Goal: Check status: Check status

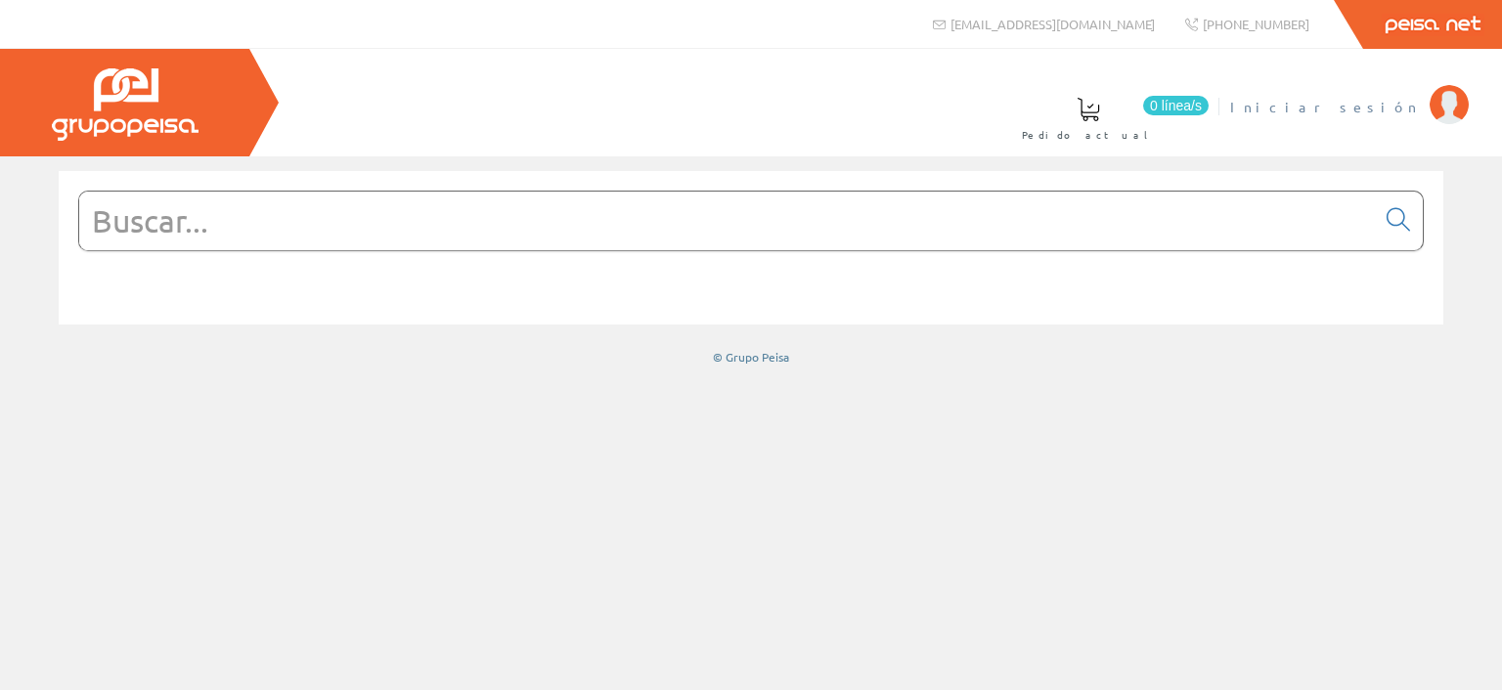
click at [1377, 108] on span "Iniciar sesión" at bounding box center [1325, 107] width 190 height 20
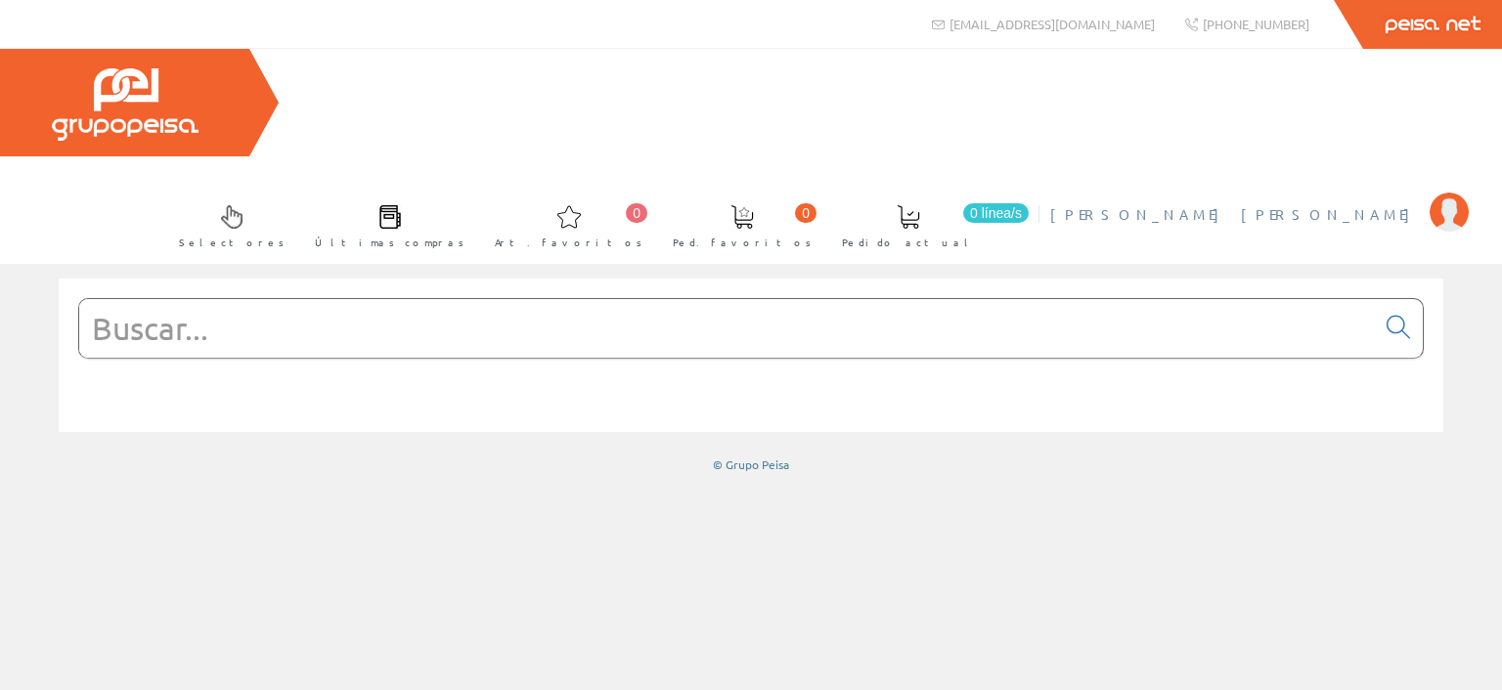
click at [1359, 204] on span "[PERSON_NAME] [PERSON_NAME]" at bounding box center [1235, 214] width 370 height 20
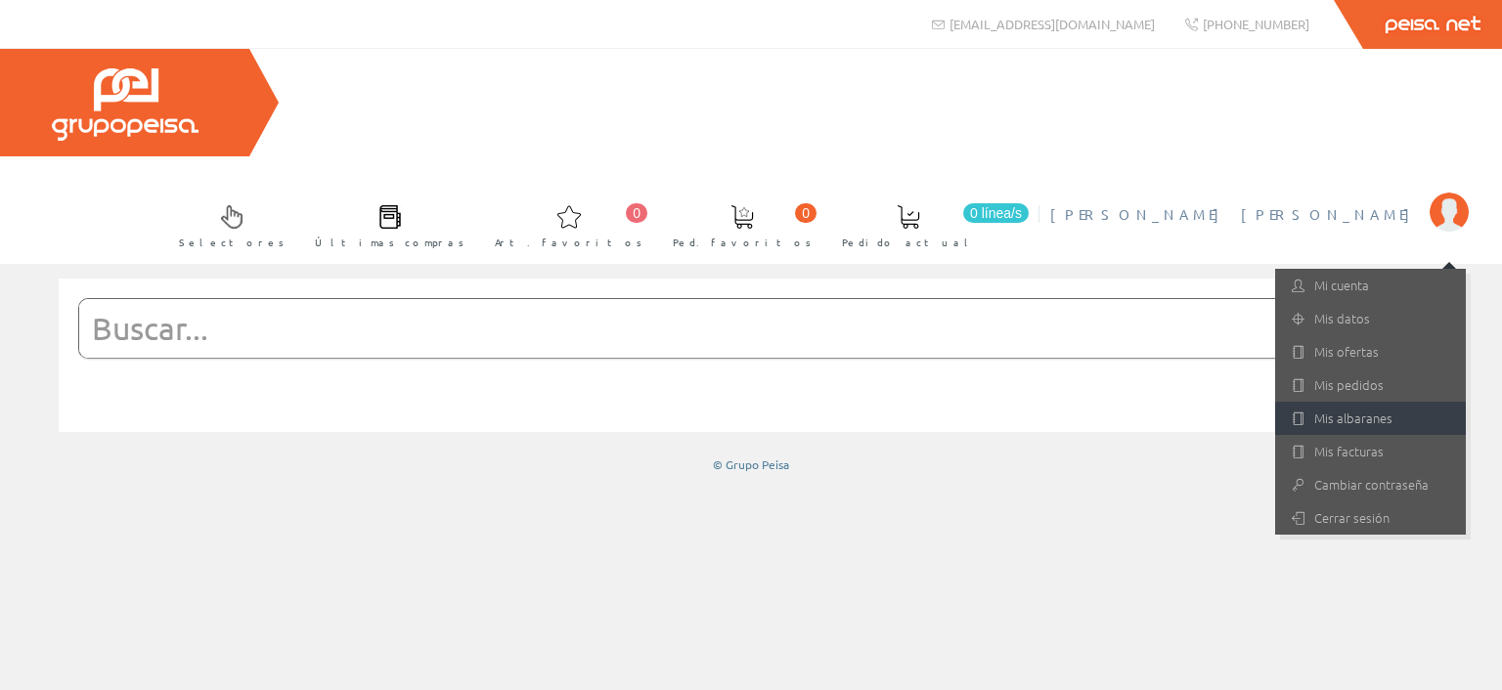
click at [1353, 402] on link "Mis albaranes" at bounding box center [1370, 418] width 191 height 33
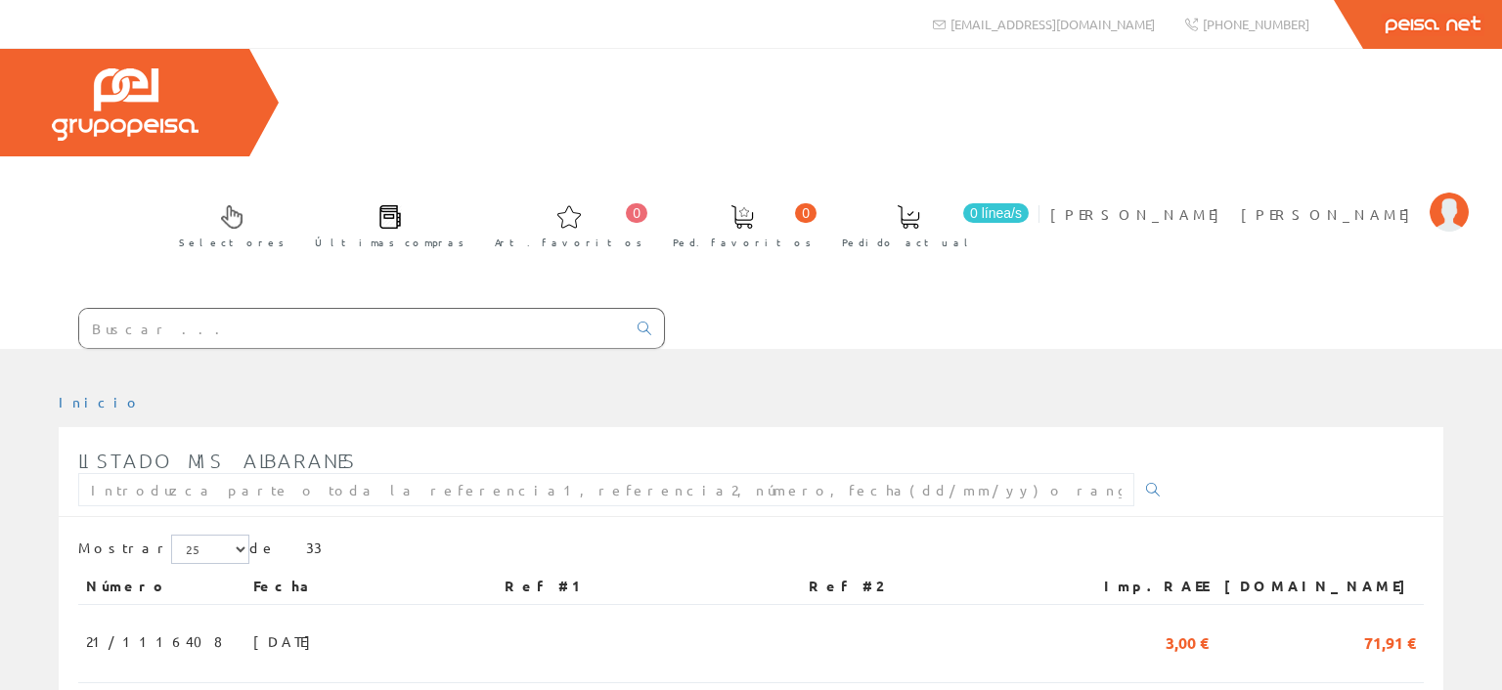
scroll to position [206, 0]
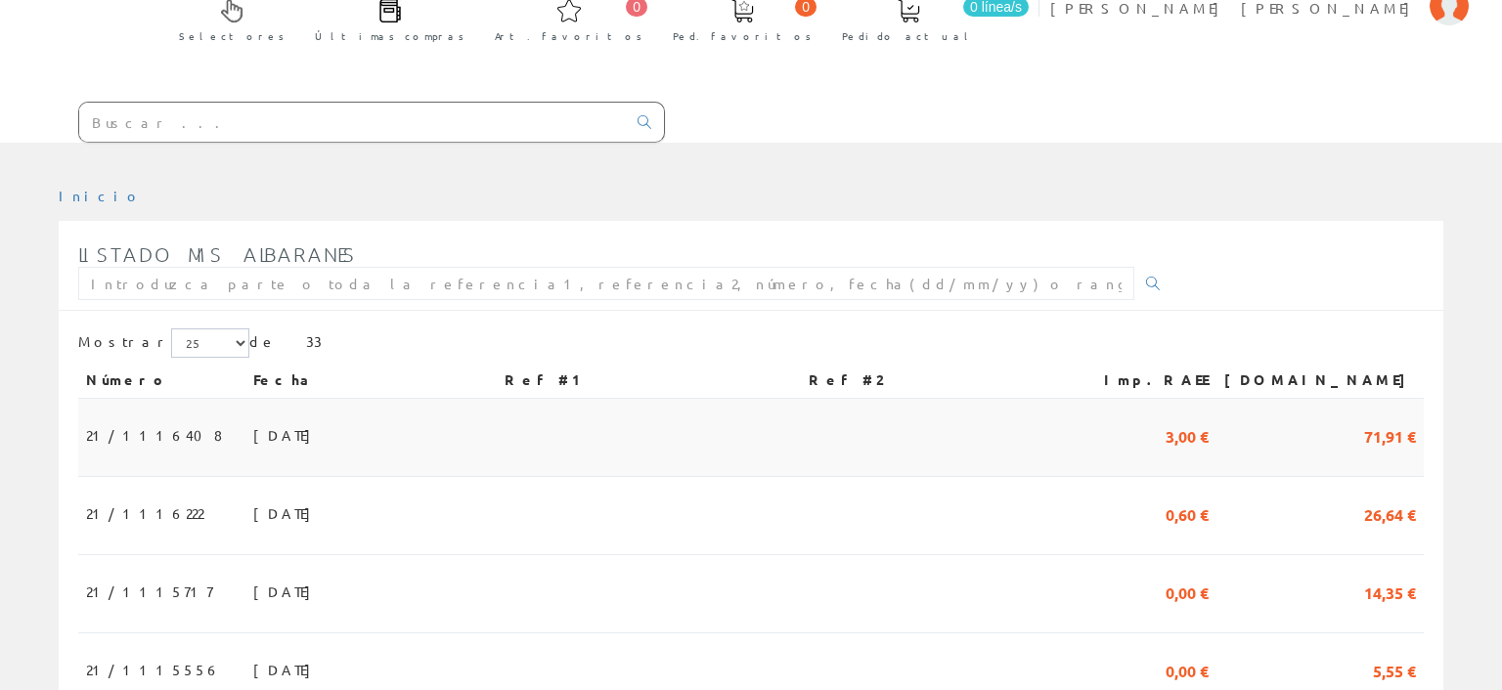
click at [907, 399] on td at bounding box center [935, 438] width 269 height 78
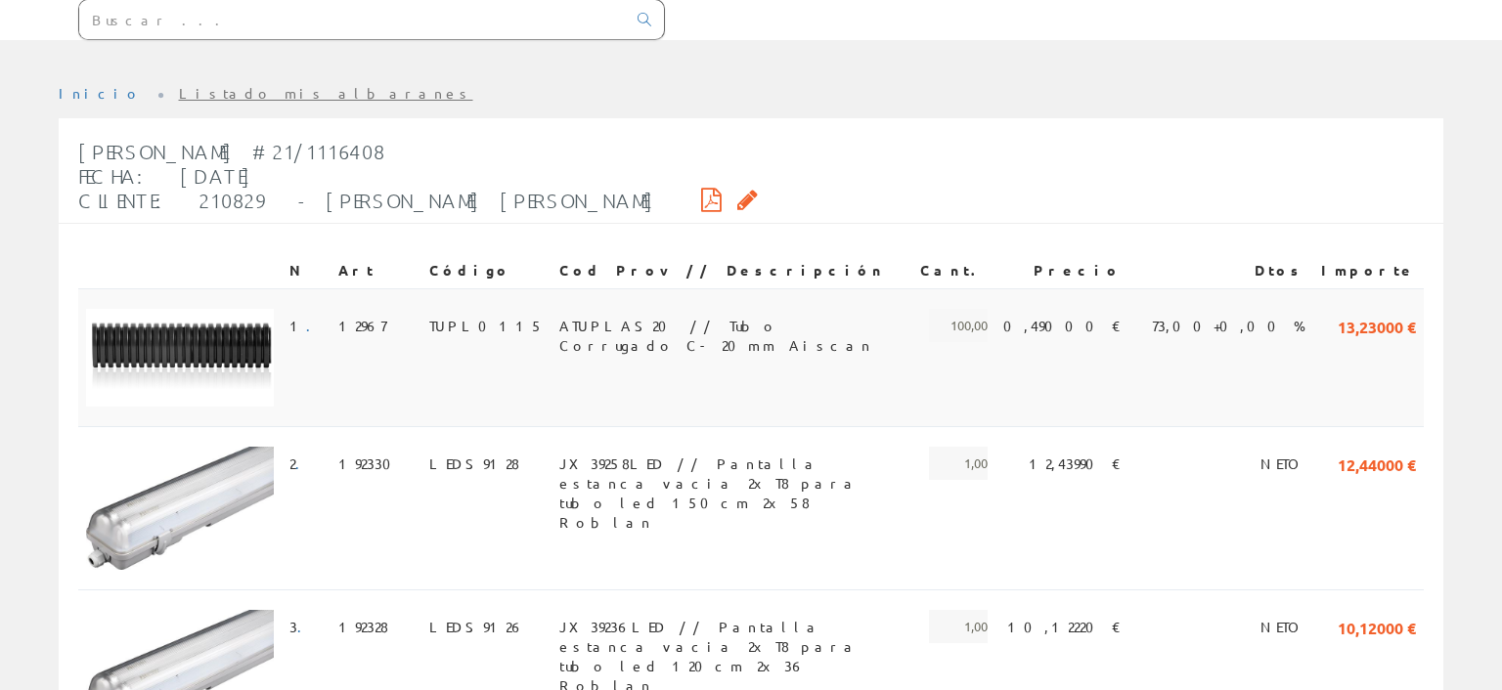
scroll to position [516, 0]
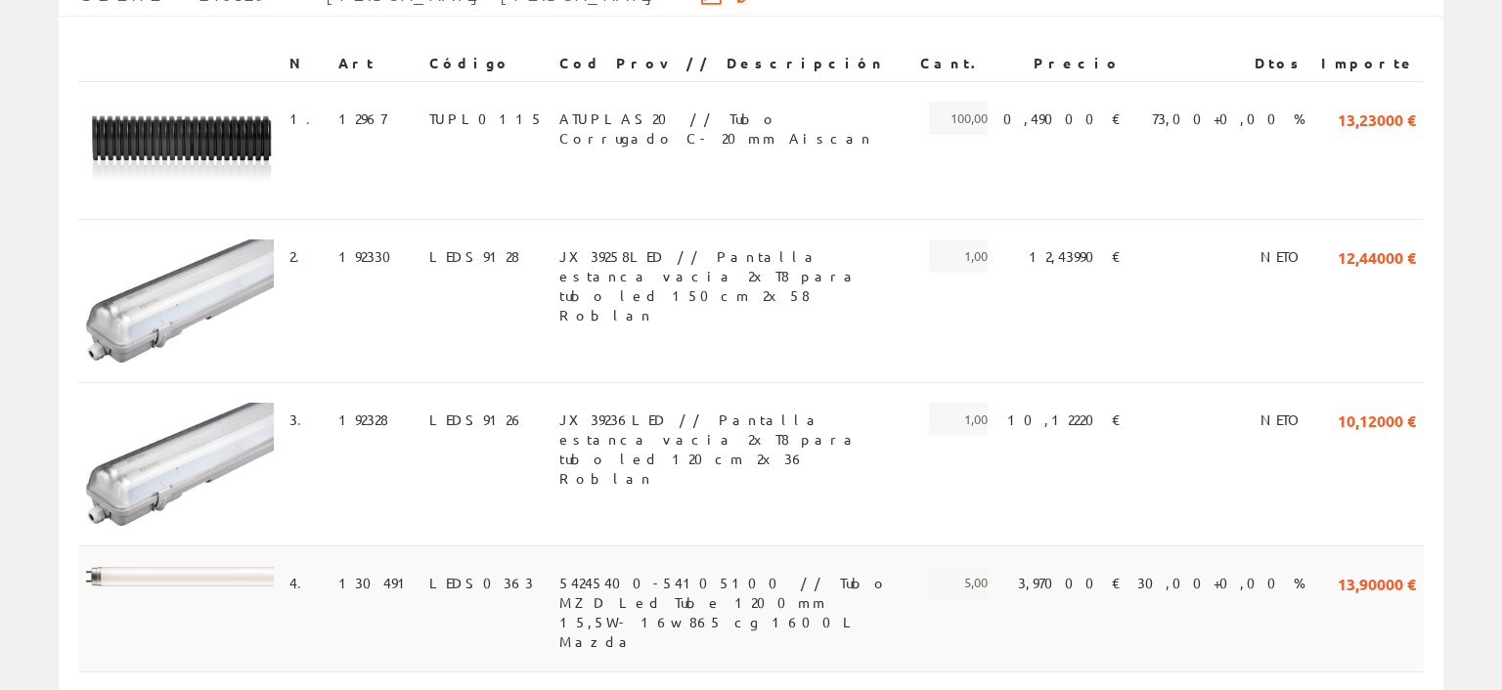
click at [722, 566] on span "54245400-54105100 // Tubo MZD Led Tube 1200mm 15,5W- 16w 865 cg 1600L Mazda" at bounding box center [731, 582] width 345 height 33
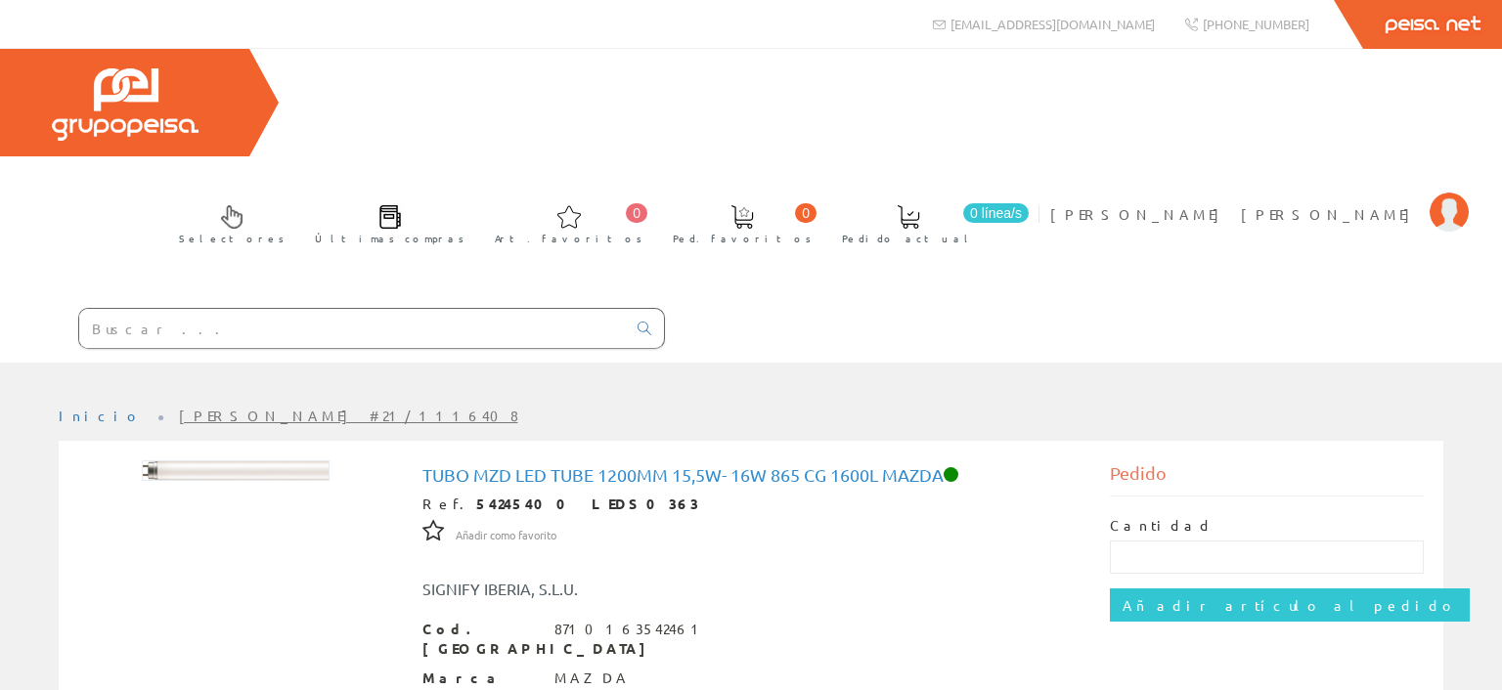
click at [705, 466] on h1 "Tubo MZD Led Tube 1200mm 15,5W- 16w 865 cg 1600L Mazda" at bounding box center [752, 476] width 658 height 20
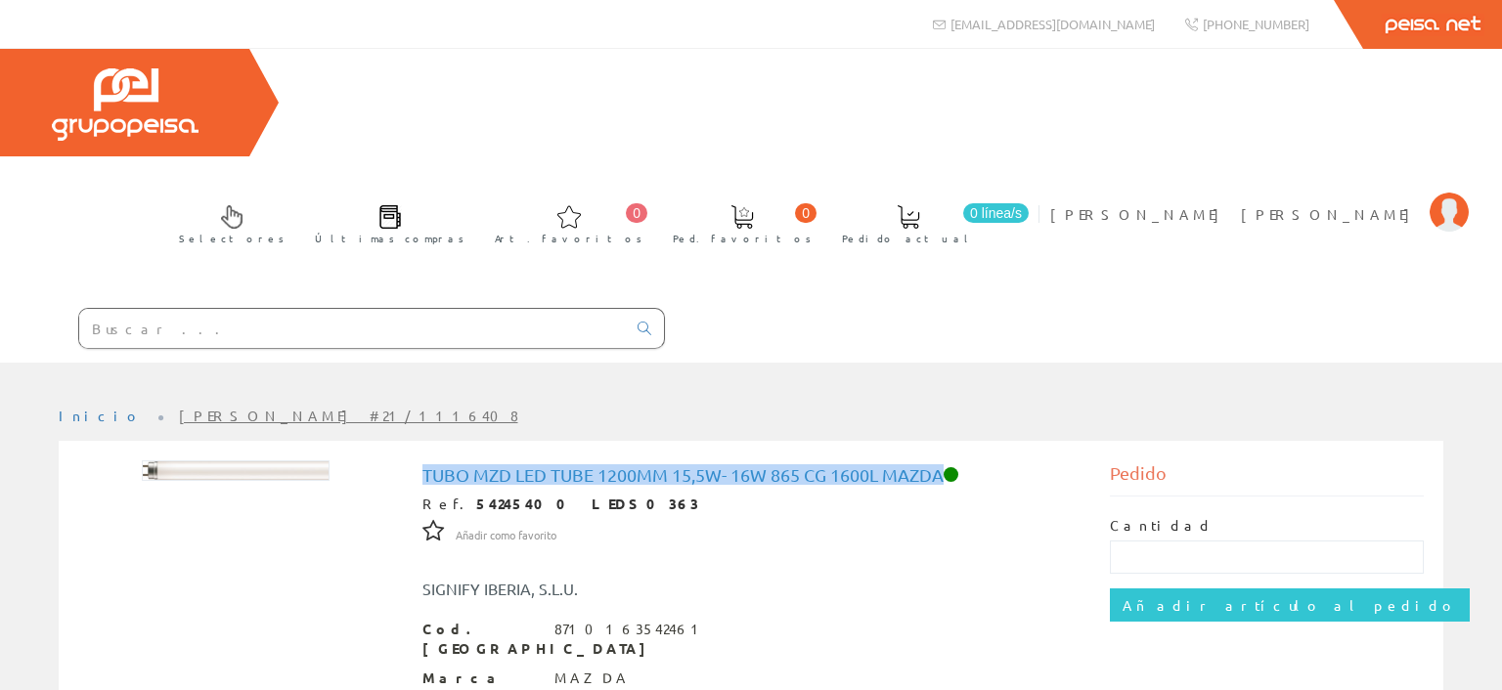
click at [705, 466] on h1 "Tubo MZD Led Tube 1200mm 15,5W- 16w 865 cg 1600L Mazda" at bounding box center [752, 476] width 658 height 20
copy h1 "Tubo MZD Led Tube 1200mm 15,5W- 16w 865 cg 1600L Mazda"
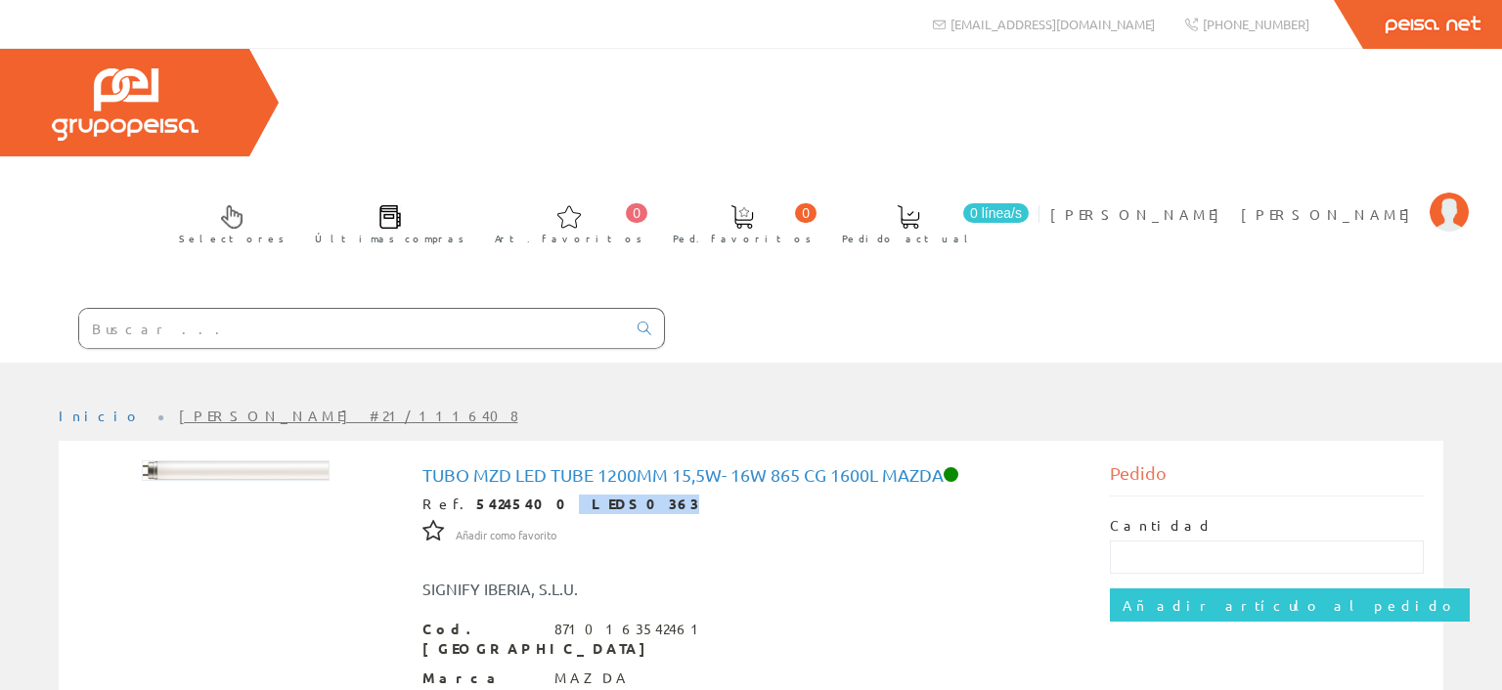
drag, startPoint x: 512, startPoint y: 397, endPoint x: 580, endPoint y: 395, distance: 68.5
click at [580, 495] on strong "54245400 LEDS0363" at bounding box center [587, 504] width 223 height 18
copy strong "LEDS0363"
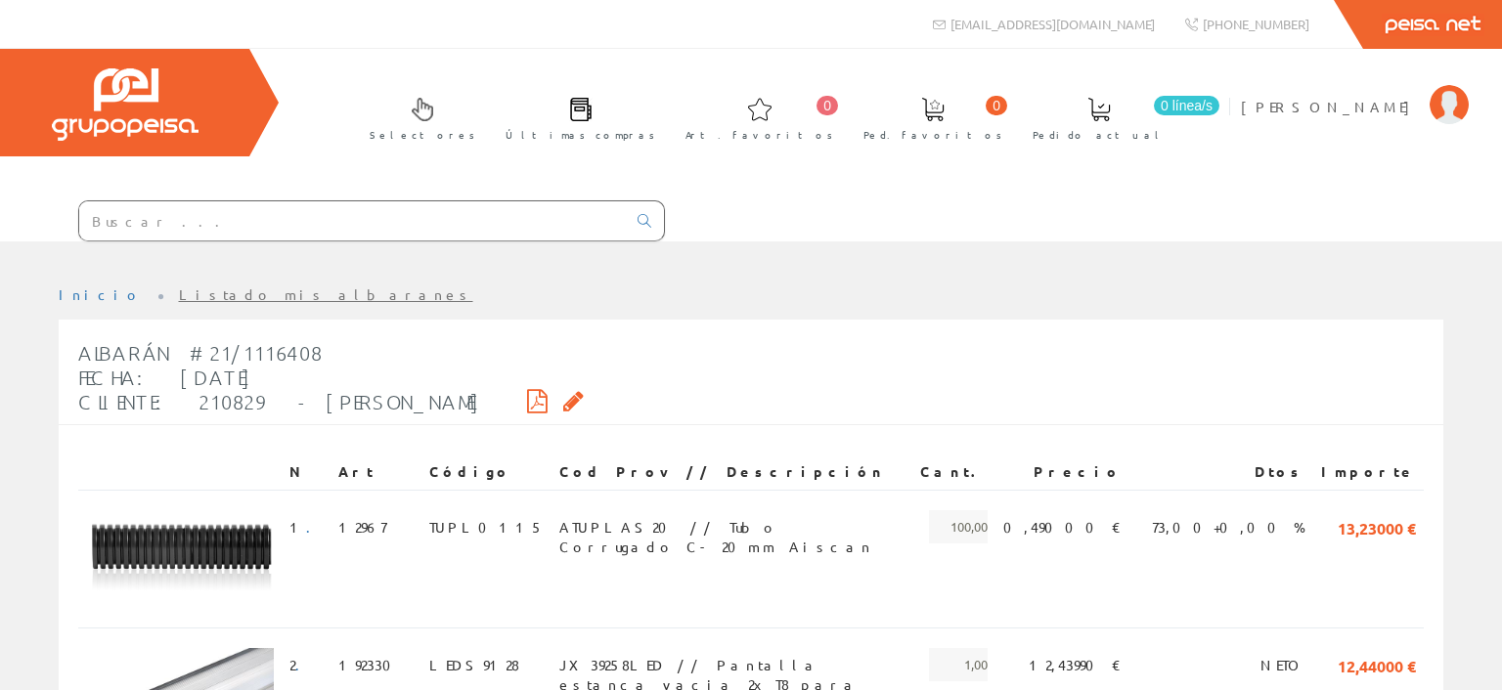
scroll to position [516, 0]
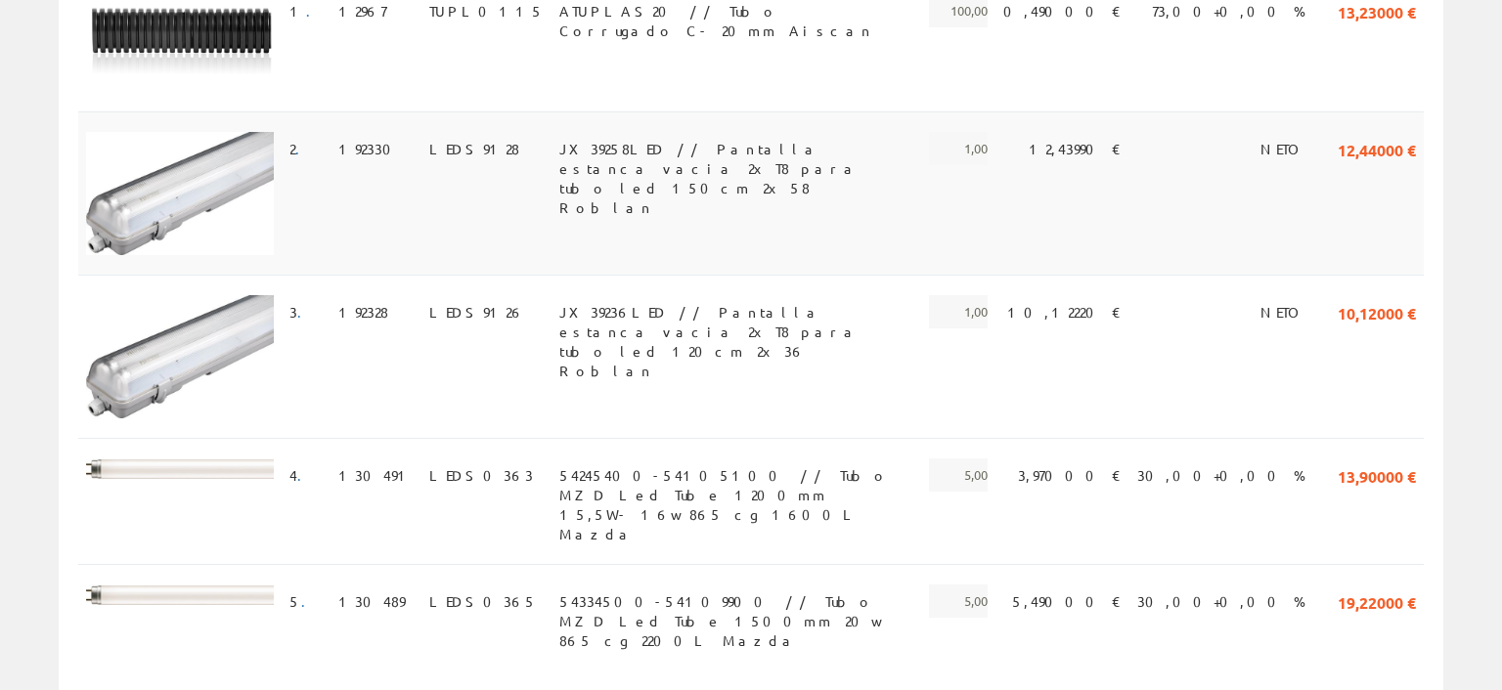
click at [559, 150] on span "JX39258LED // Pantalla estanca vacia 2xT8 para tubo led 150cm 2x58 Roblan" at bounding box center [731, 148] width 345 height 33
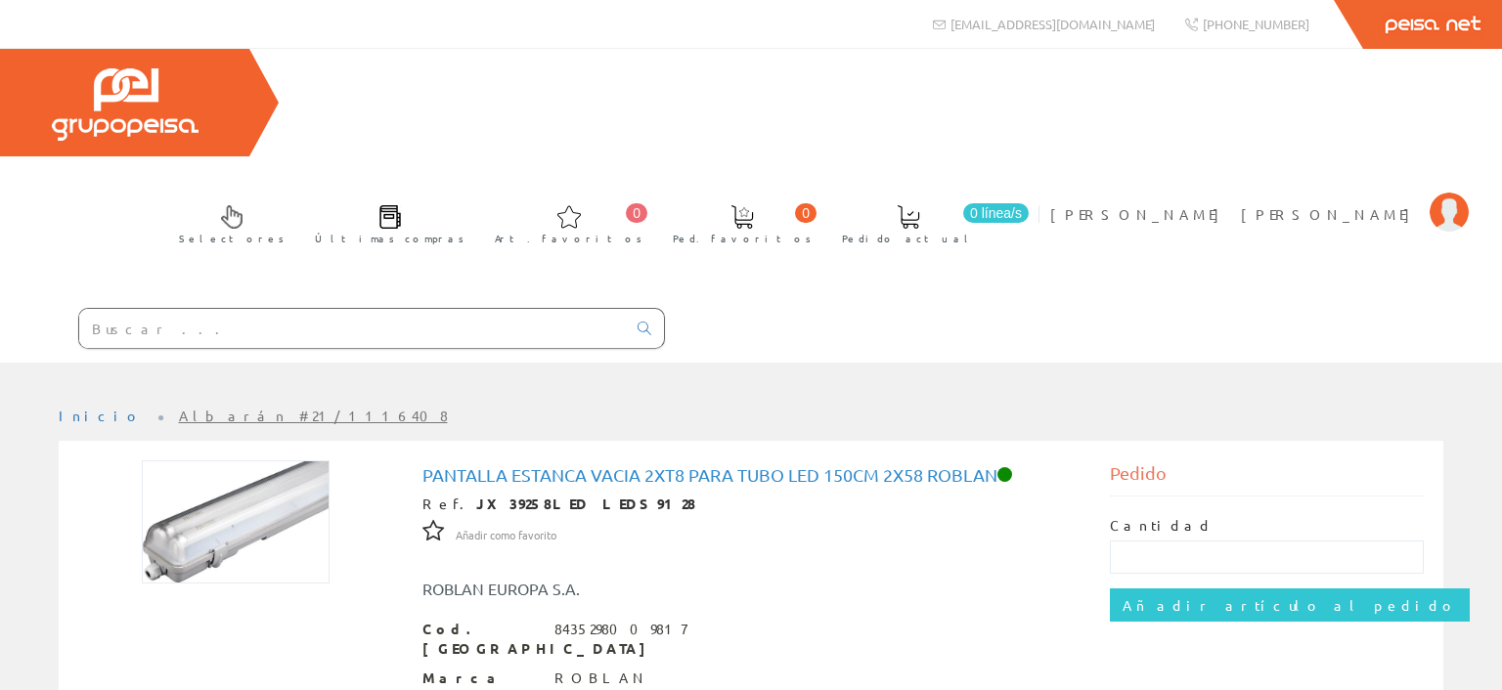
click at [577, 466] on h1 "Pantalla estanca vacia 2xT8 para tubo led 150cm 2x58 Roblan" at bounding box center [752, 476] width 658 height 20
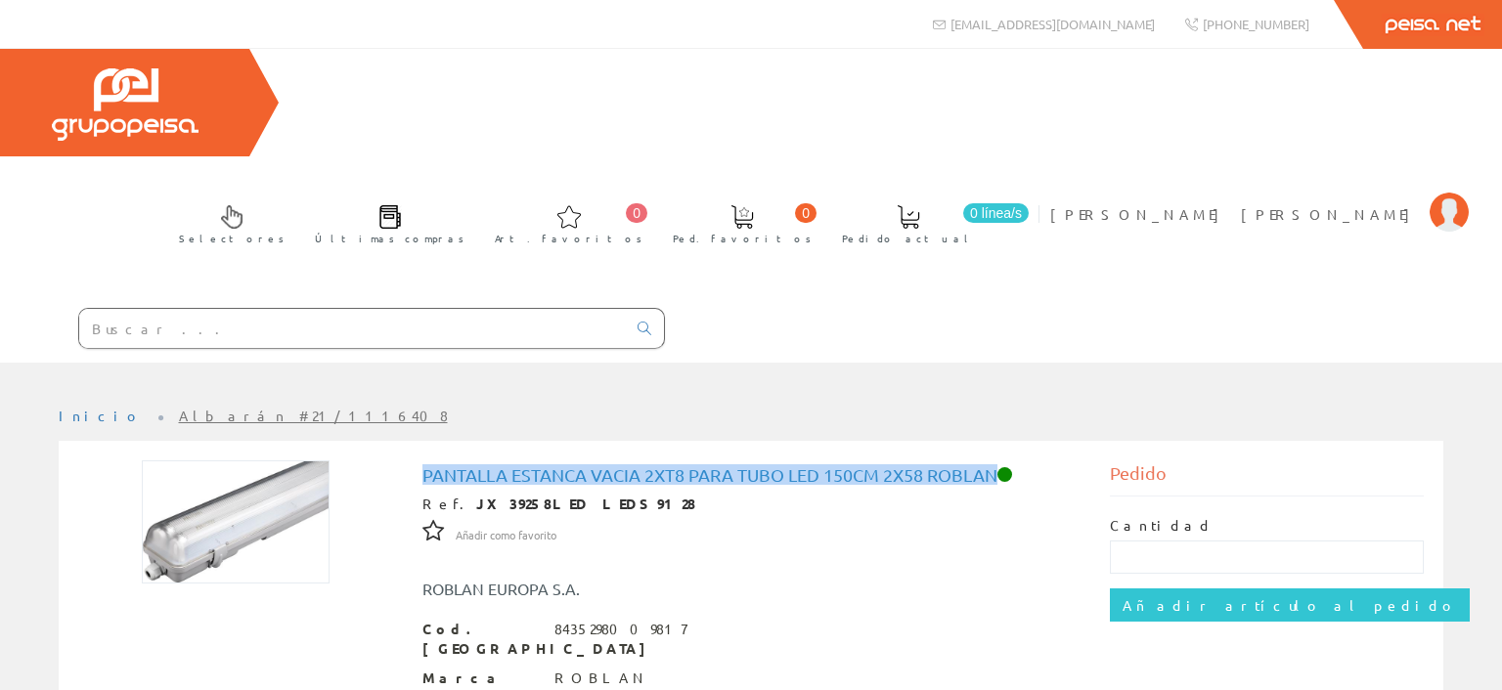
click at [577, 466] on h1 "Pantalla estanca vacia 2xT8 para tubo led 150cm 2x58 Roblan" at bounding box center [752, 476] width 658 height 20
copy h1 "Pantalla estanca vacia 2xT8 para tubo led 150cm 2x58 Roblan"
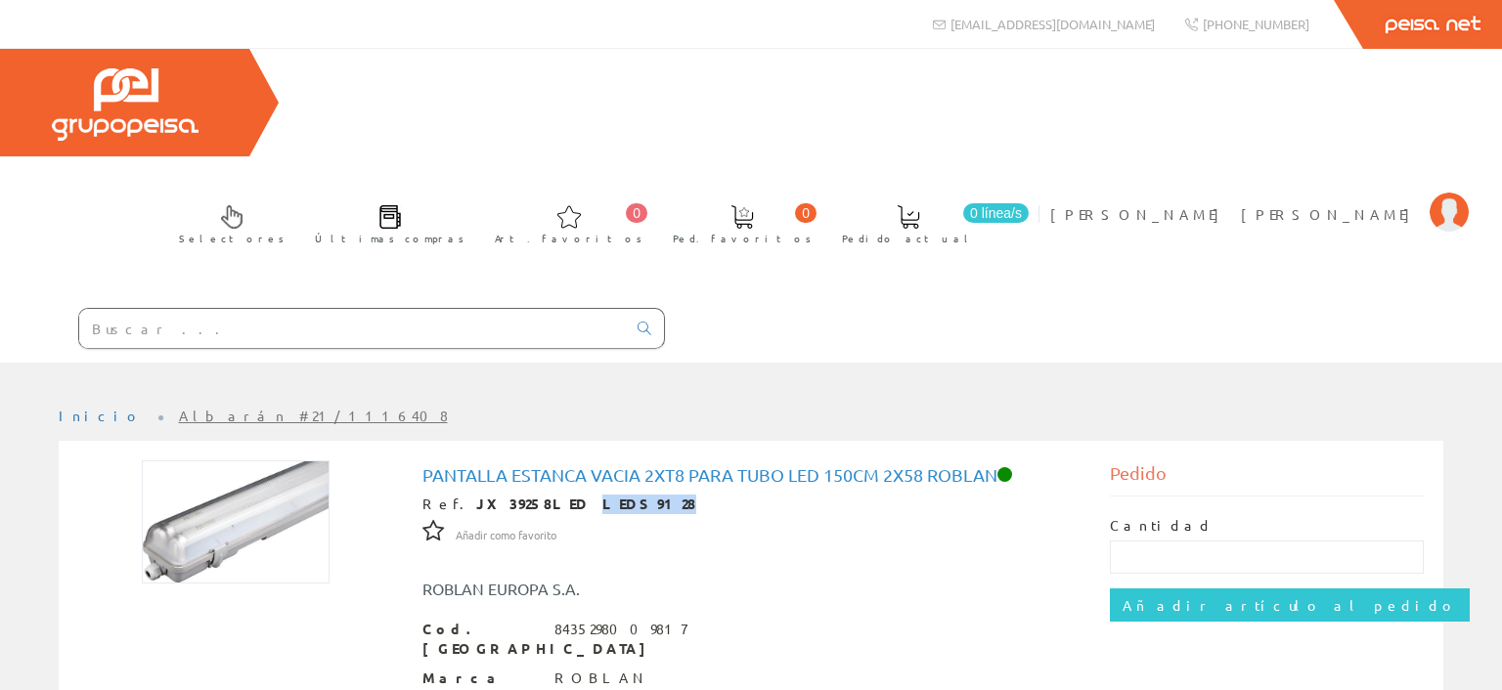
drag, startPoint x: 534, startPoint y: 397, endPoint x: 601, endPoint y: 397, distance: 66.5
click at [601, 495] on div "Ref. JX39258LED LEDS9128" at bounding box center [752, 505] width 658 height 20
copy strong "LEDS9128"
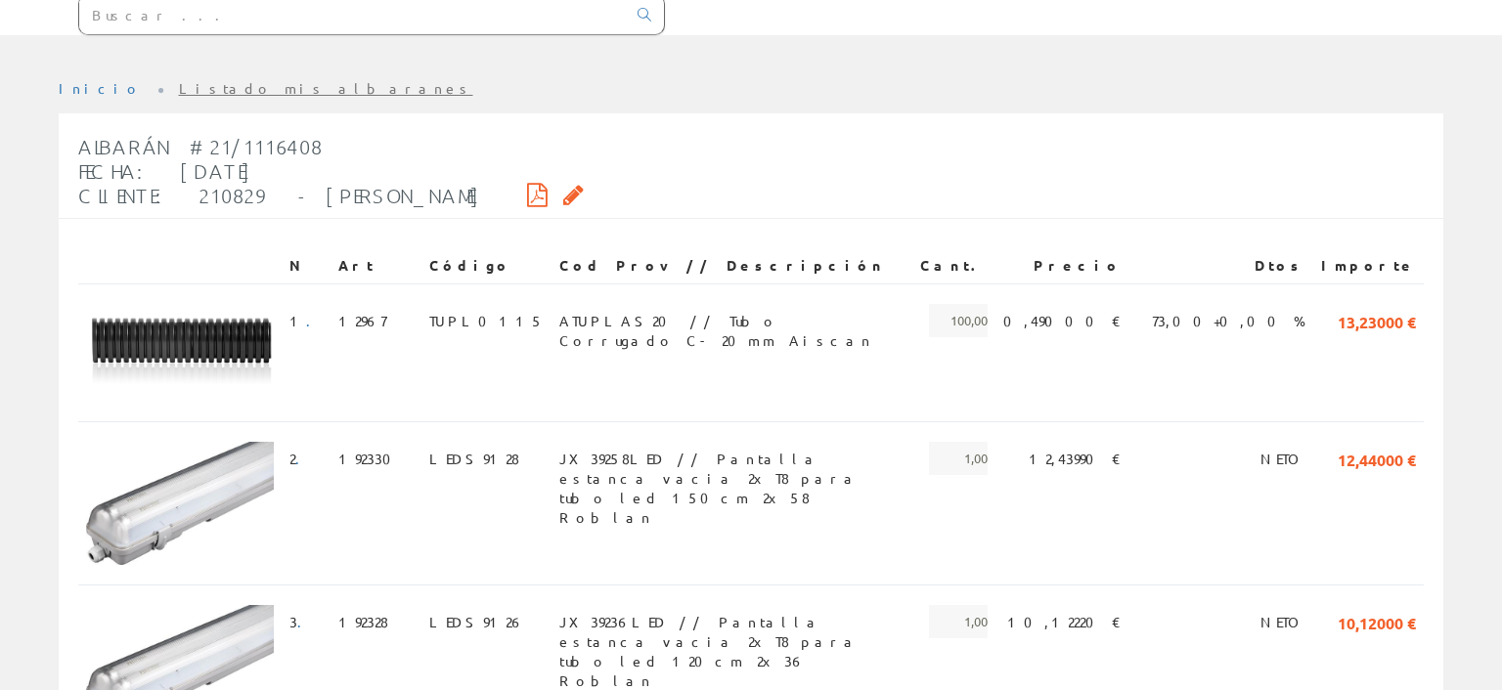
scroll to position [103, 0]
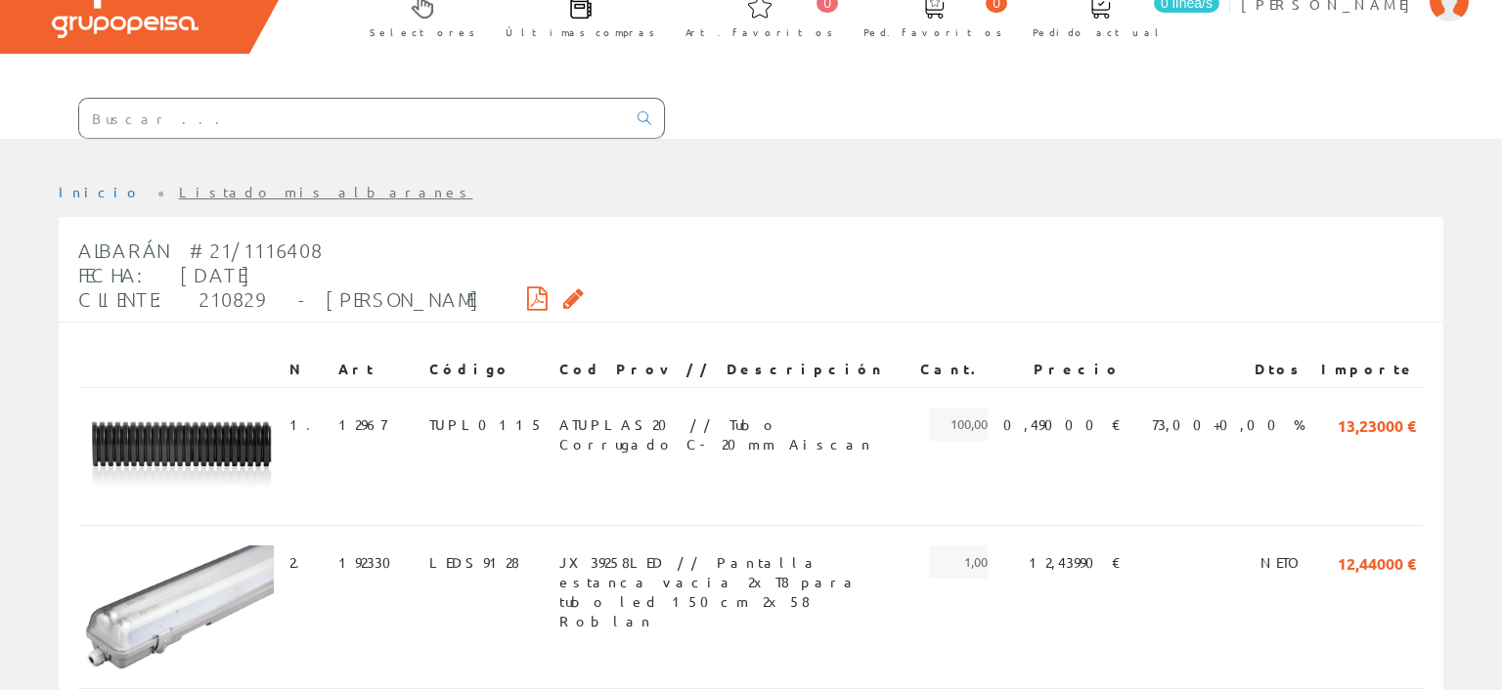
click at [196, 122] on input "text" at bounding box center [352, 118] width 547 height 39
paste input "LEDS0363"
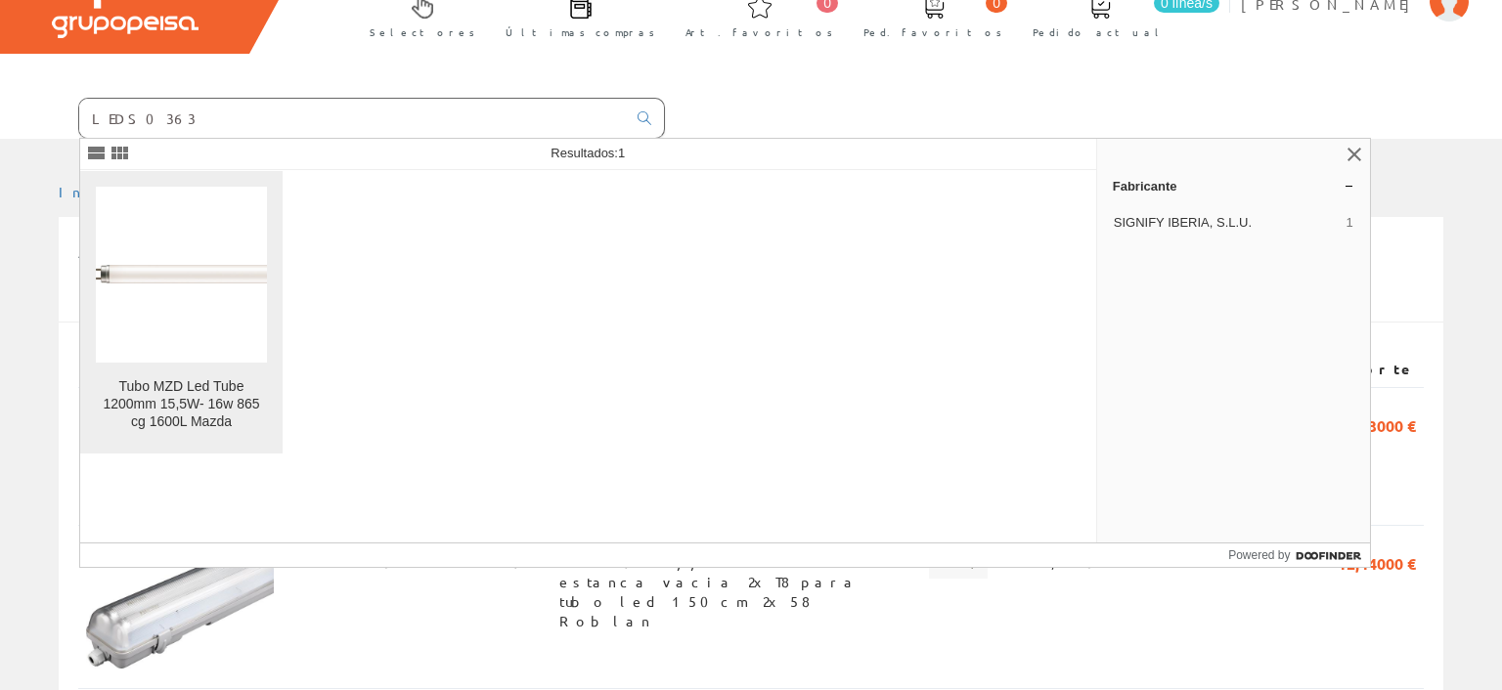
type input "LEDS0363"
click at [196, 326] on figure at bounding box center [181, 275] width 171 height 176
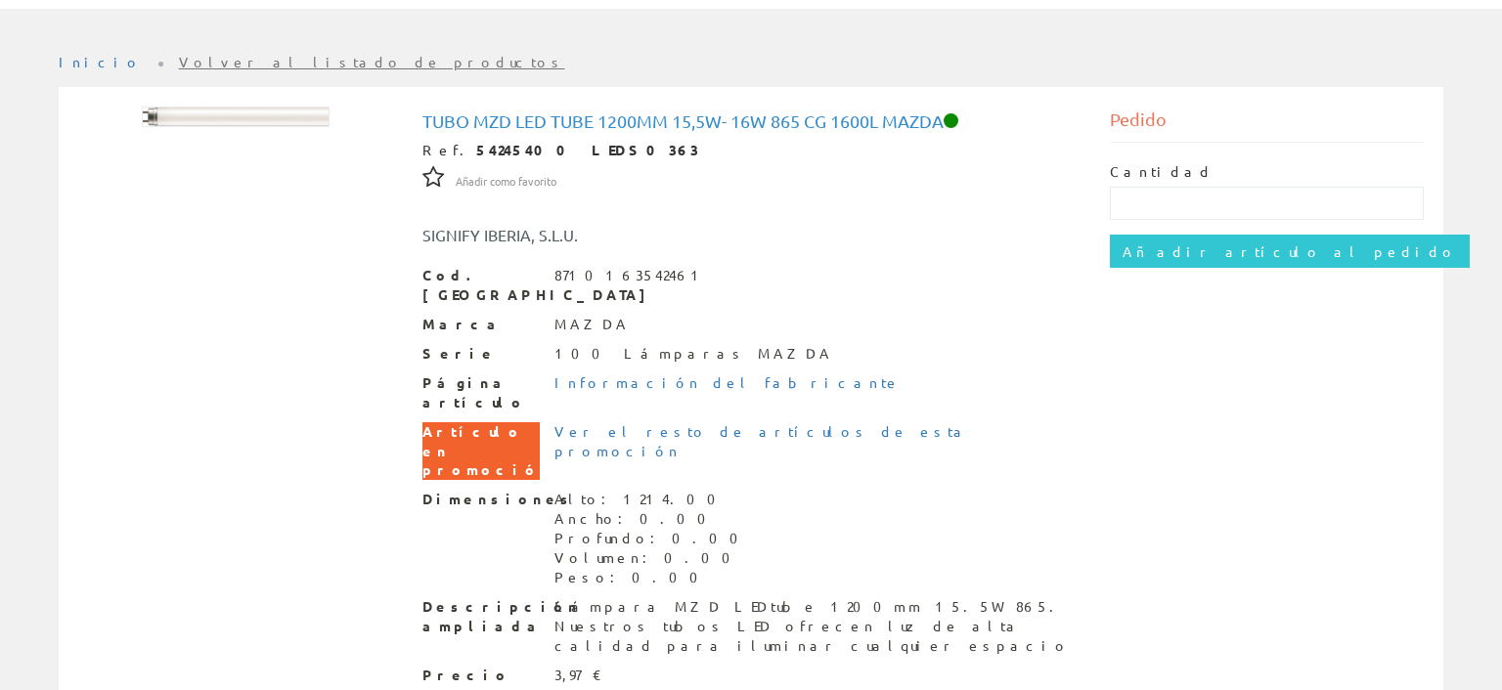
scroll to position [148, 0]
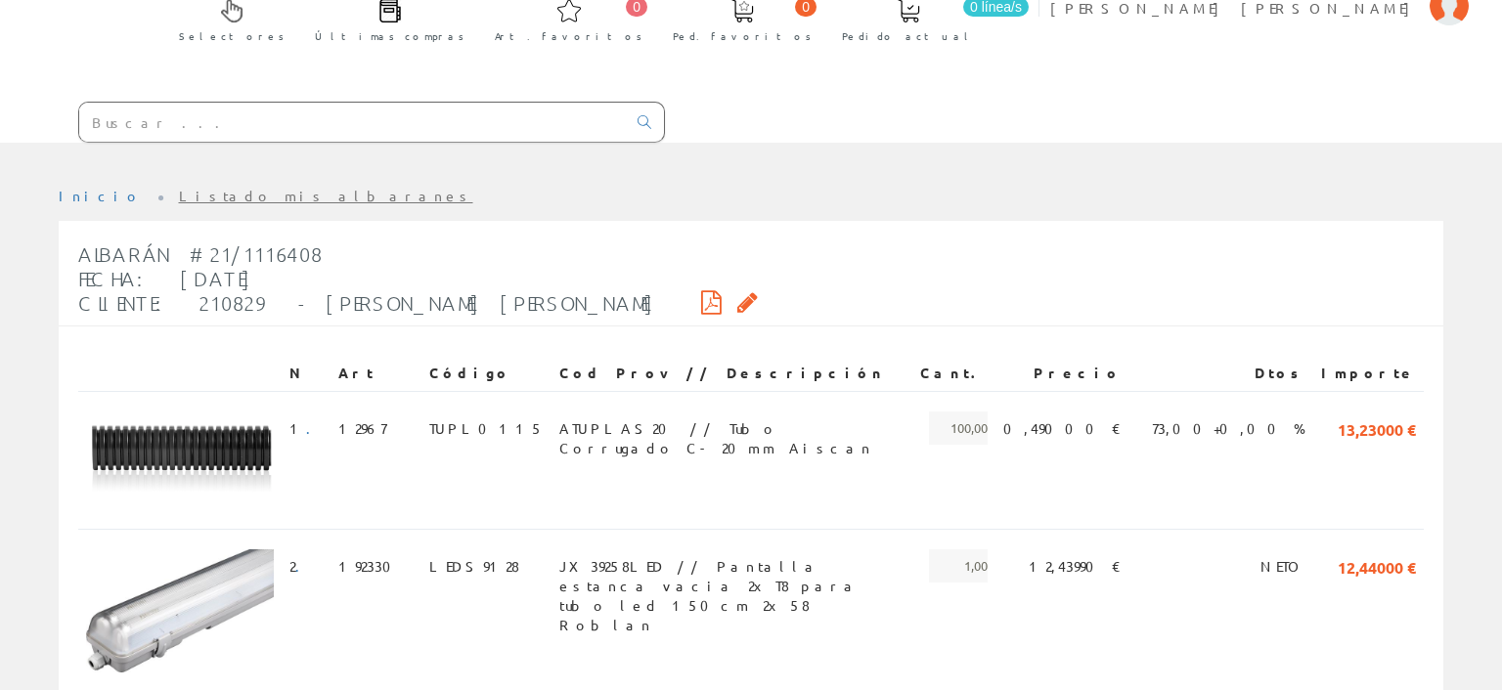
scroll to position [516, 0]
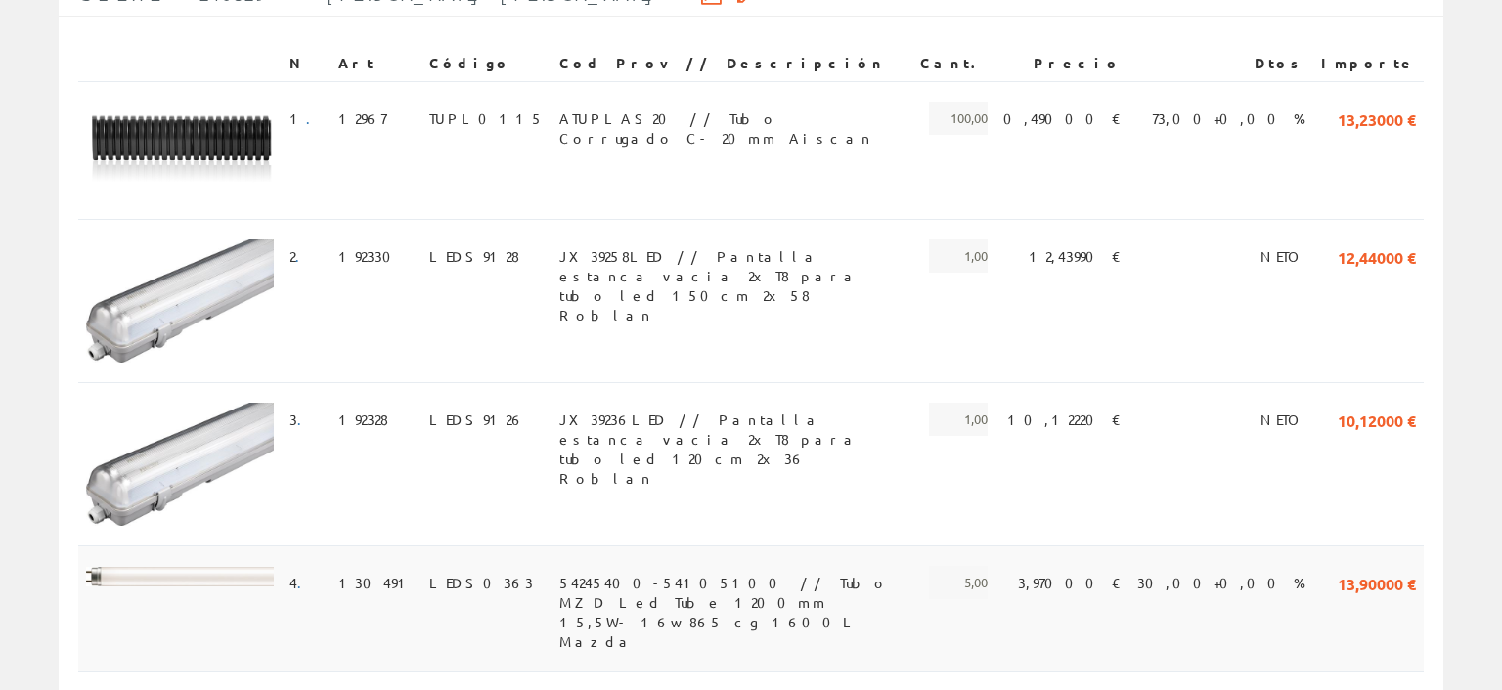
click at [559, 566] on span "54245400-54105100 // Tubo MZD Led Tube 1200mm 15,5W- 16w 865 cg 1600L Mazda" at bounding box center [731, 582] width 345 height 33
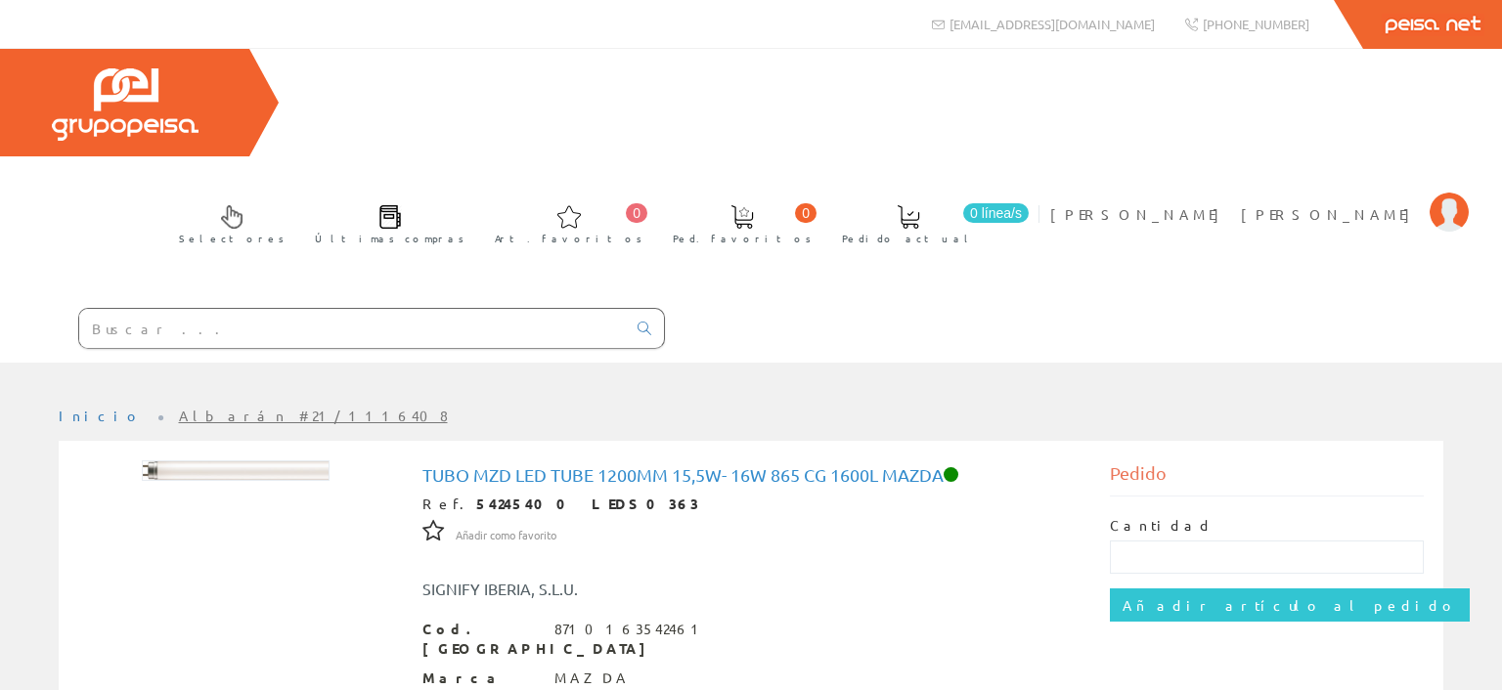
drag, startPoint x: 448, startPoint y: 398, endPoint x: 508, endPoint y: 393, distance: 59.9
click at [508, 495] on div "Ref. 54245400 LEDS0363" at bounding box center [752, 505] width 658 height 20
copy div "54245400"
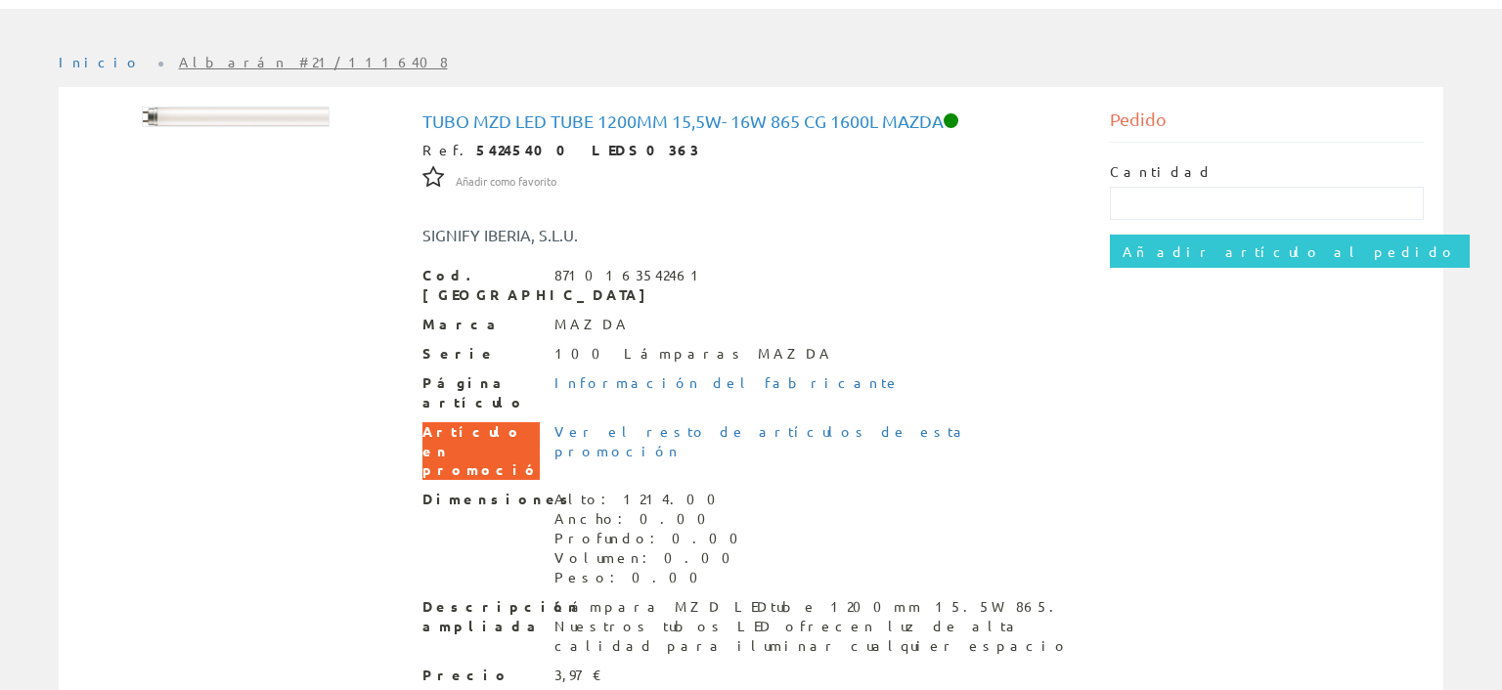
scroll to position [250, 0]
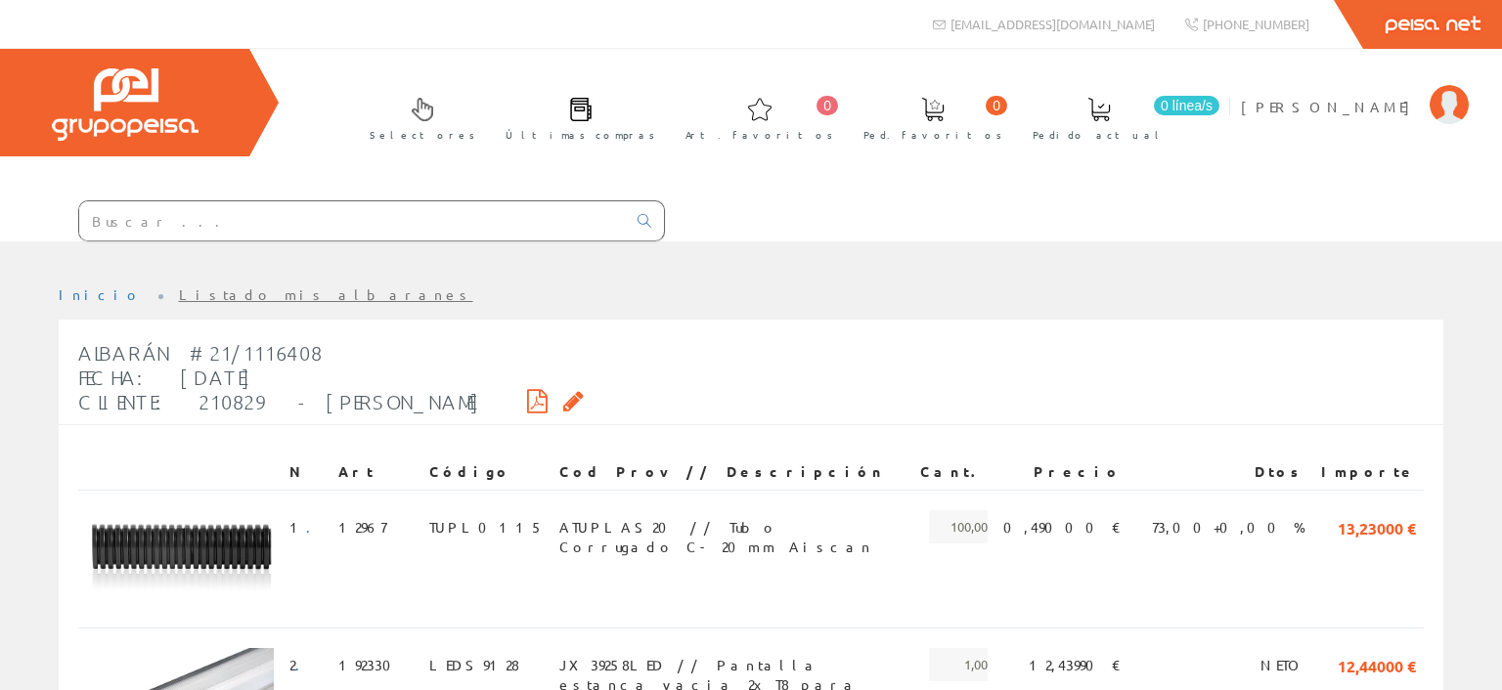
scroll to position [516, 0]
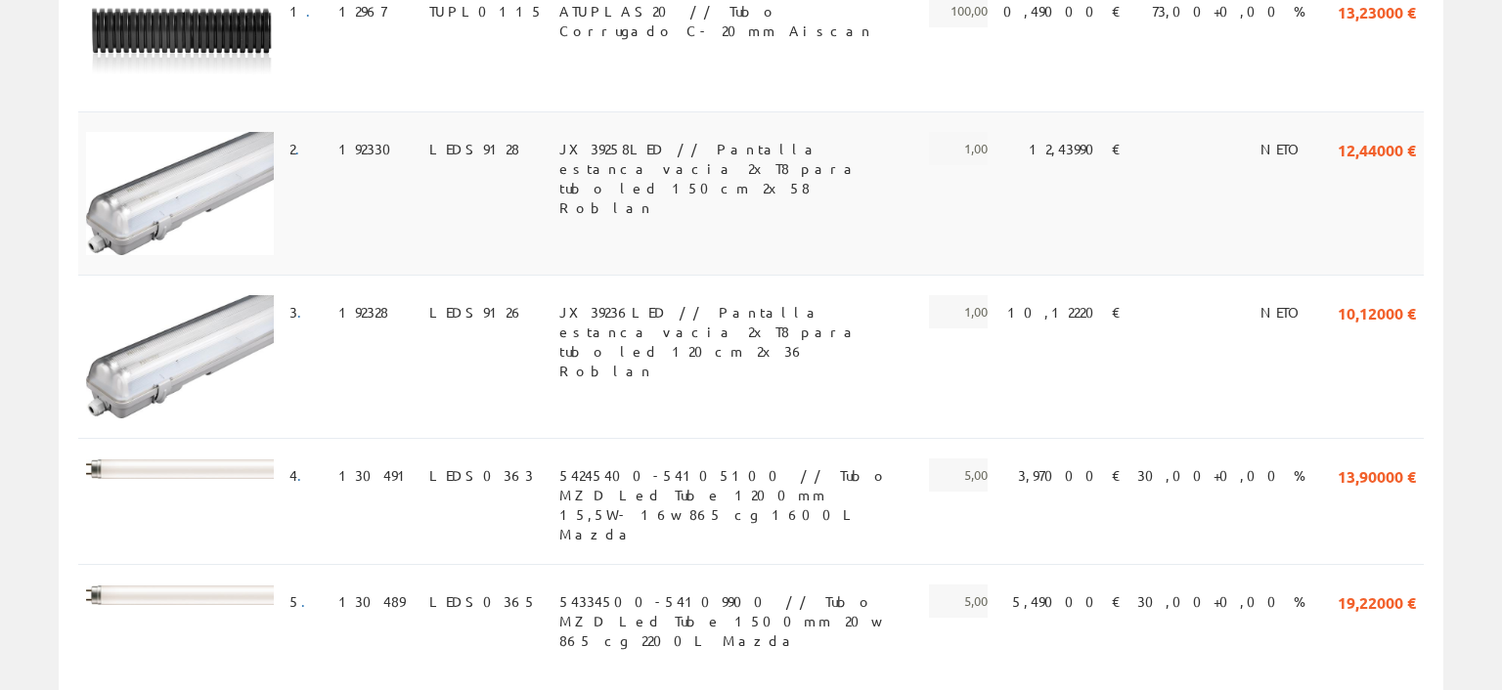
click at [559, 149] on span "JX39258LED // Pantalla estanca vacia 2xT8 para tubo led 150cm 2x58 Roblan" at bounding box center [731, 148] width 345 height 33
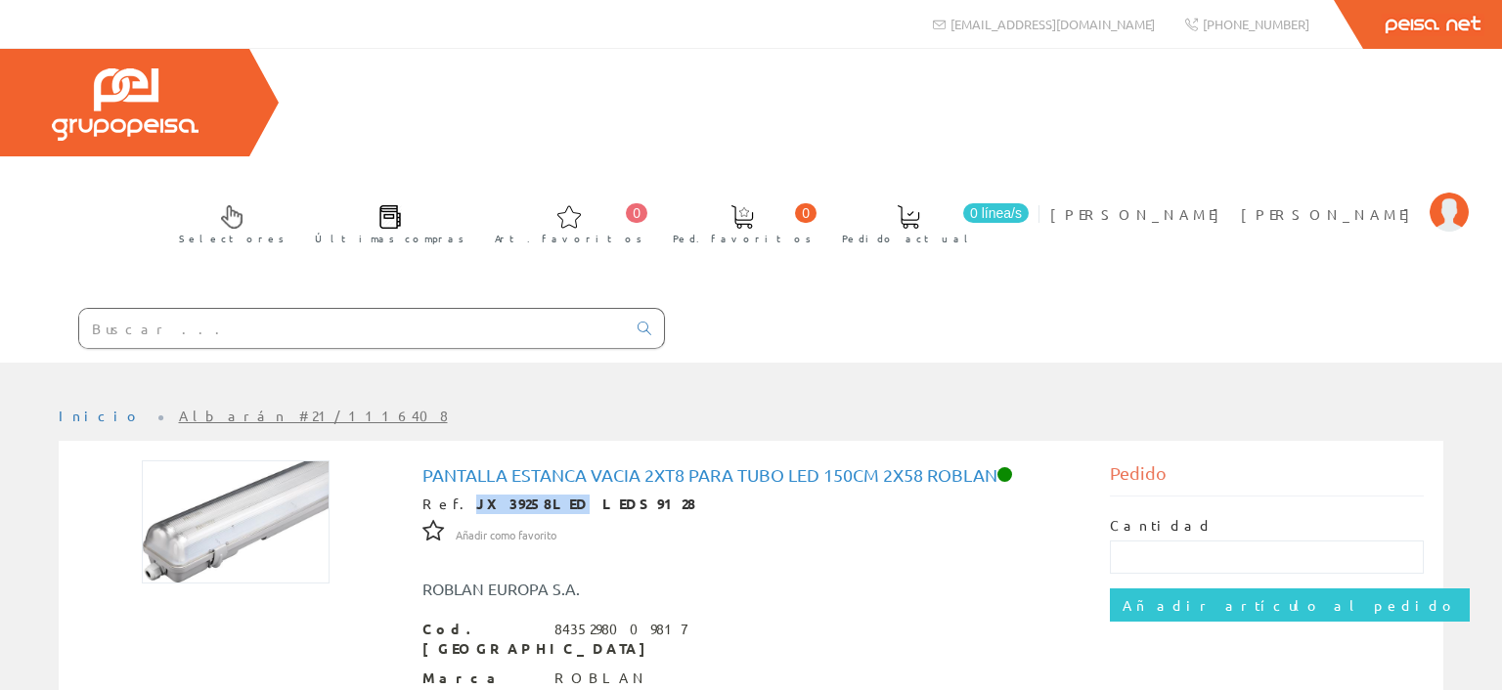
drag, startPoint x: 450, startPoint y: 394, endPoint x: 527, endPoint y: 397, distance: 77.3
click at [527, 495] on strong "JX39258LED LEDS9128" at bounding box center [586, 504] width 220 height 18
copy strong "JX39258LED"
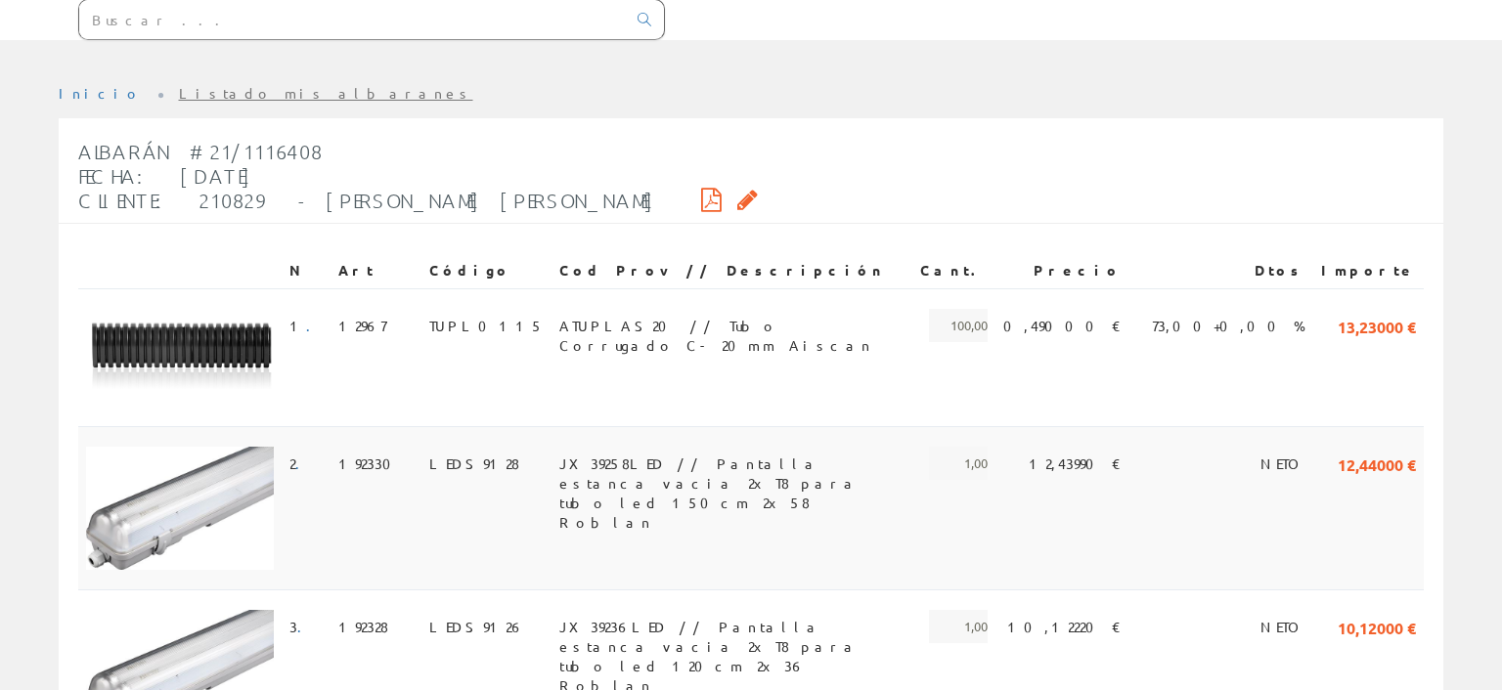
scroll to position [103, 0]
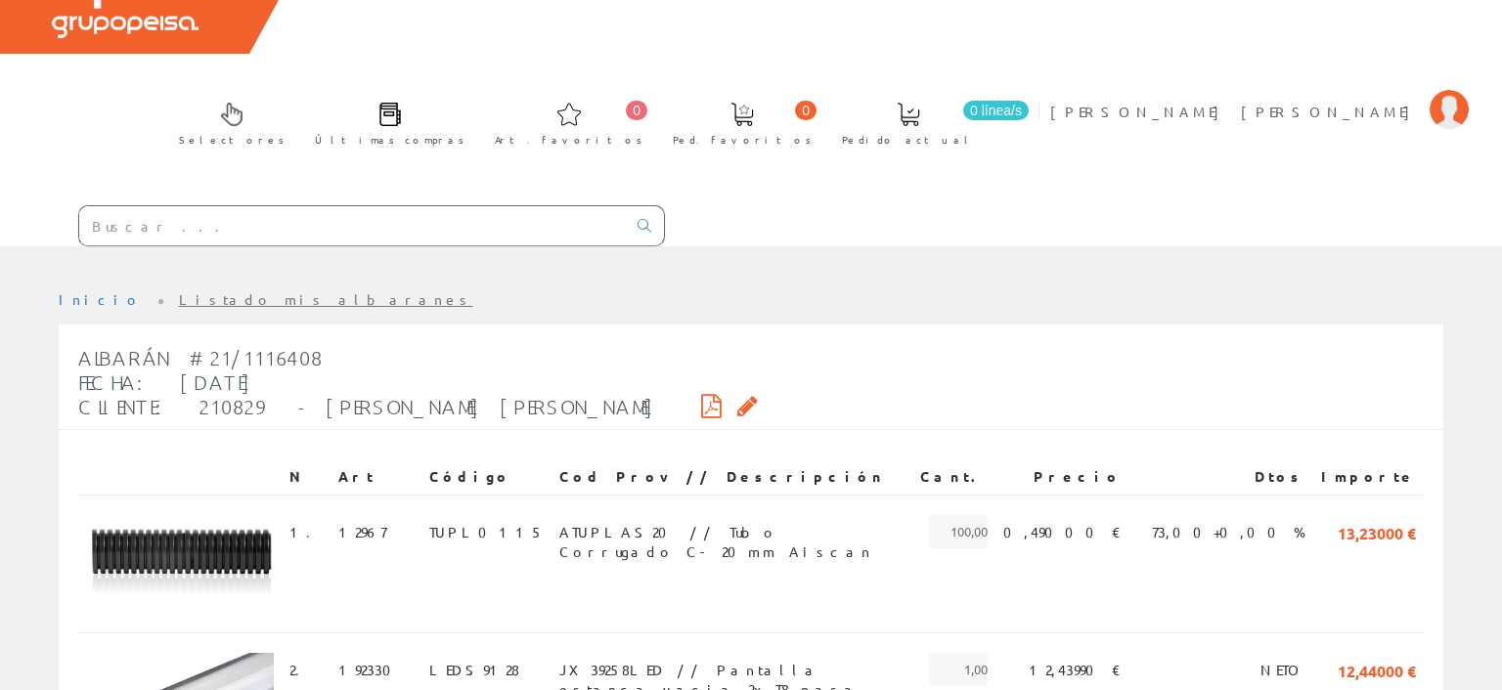
click at [234, 206] on input "text" at bounding box center [352, 225] width 547 height 39
paste input "JX39258LED"
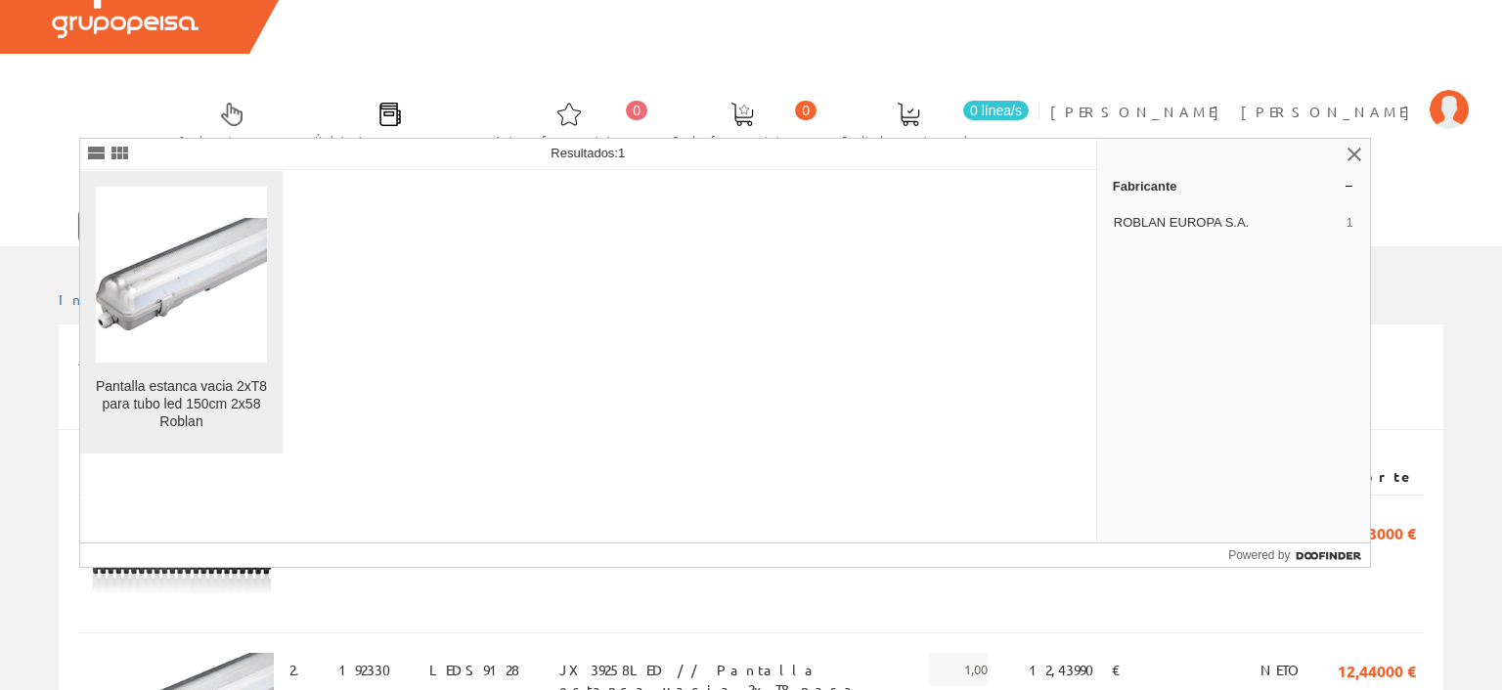
type input "JX39258LED"
click at [190, 353] on figure at bounding box center [181, 275] width 171 height 176
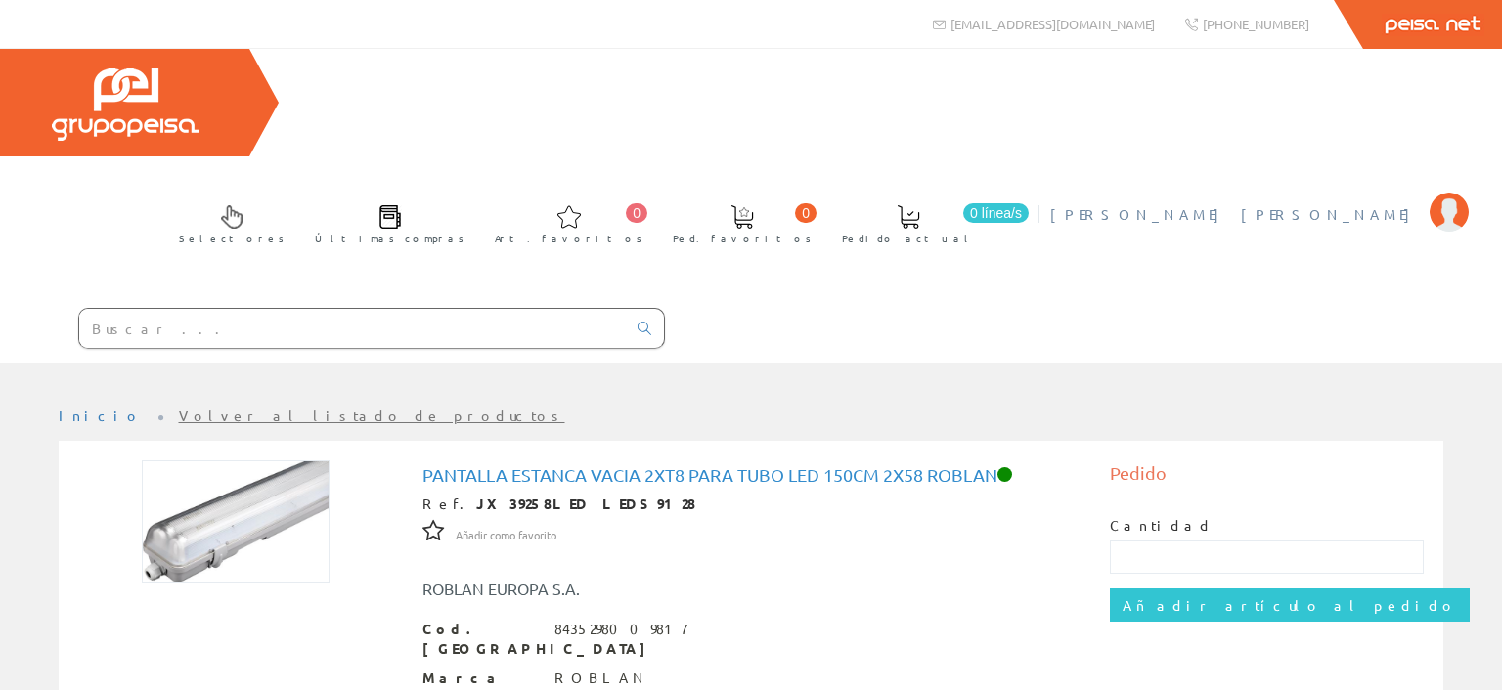
click at [1366, 204] on span "[PERSON_NAME] [PERSON_NAME]" at bounding box center [1235, 214] width 370 height 20
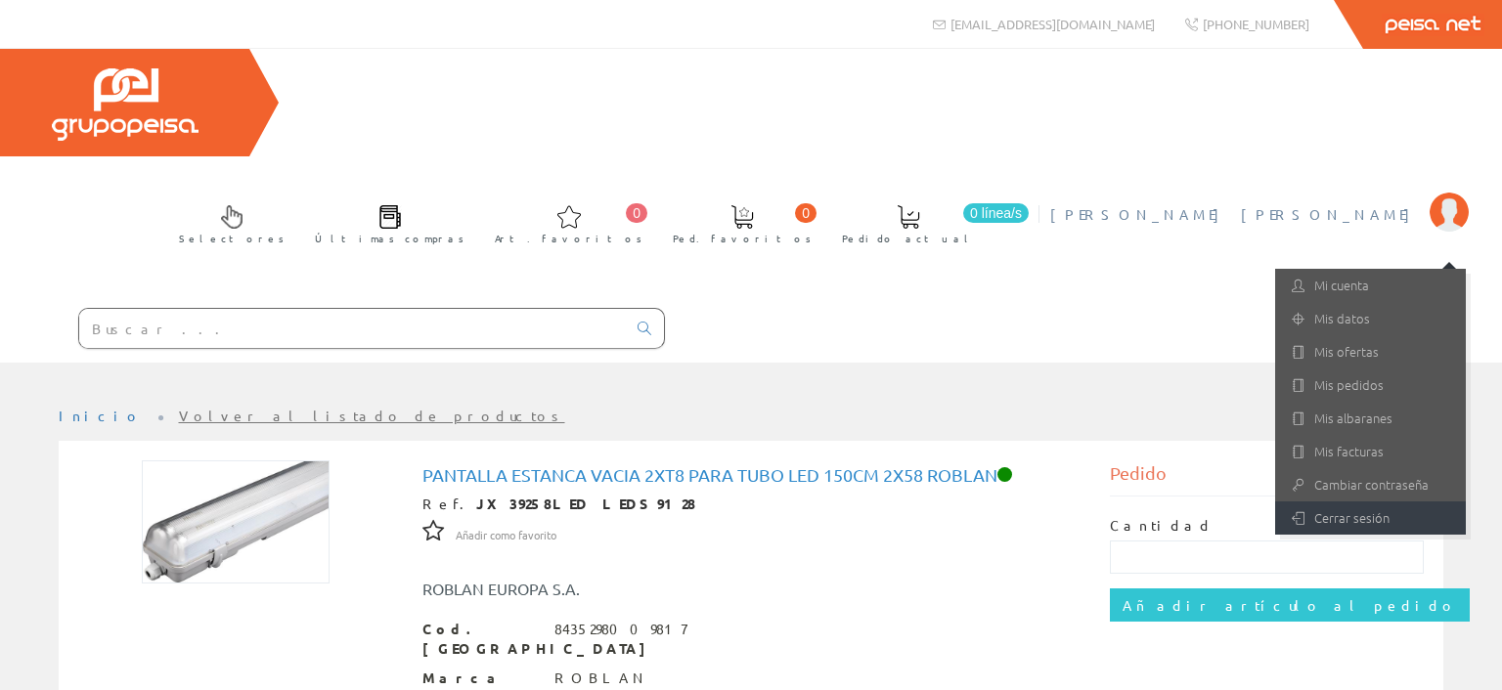
click at [1360, 502] on link "Cerrar sesión" at bounding box center [1370, 518] width 191 height 33
